Goal: Check status

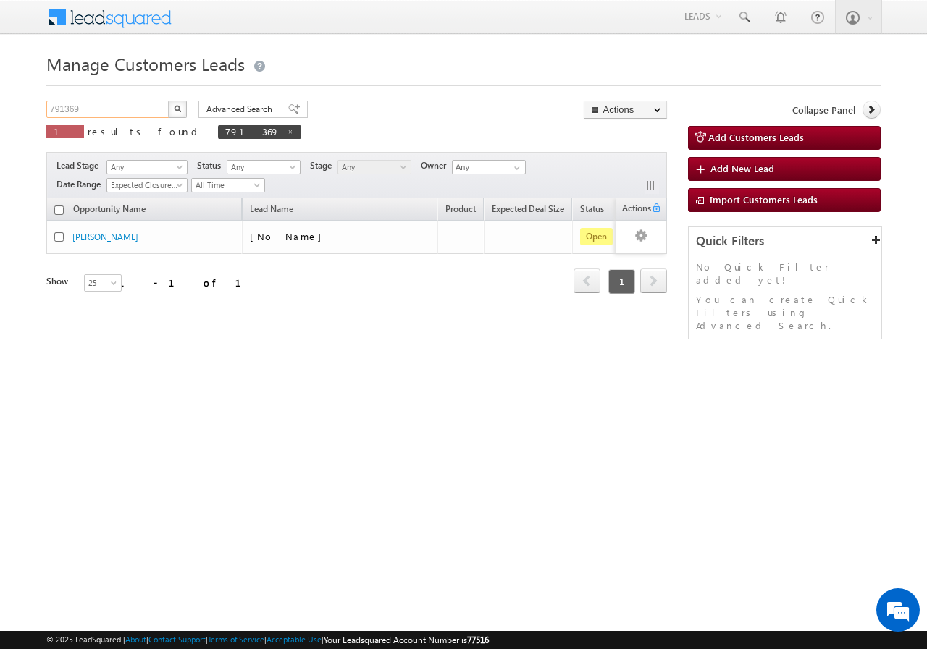
click at [125, 111] on input "791369" at bounding box center [108, 109] width 124 height 17
type input "7"
click at [214, 442] on html "Menu Yogesh Pandey sitar a15@k serve .co.i" at bounding box center [463, 223] width 927 height 447
